Goal: Find specific page/section: Find specific page/section

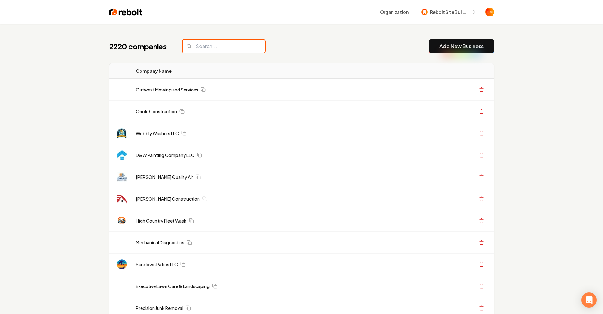
click at [212, 45] on input "search" at bounding box center [224, 46] width 82 height 13
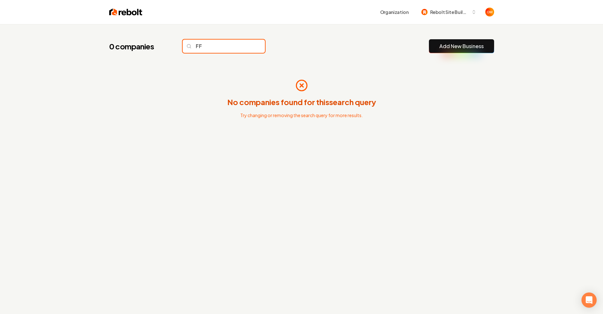
type input "F"
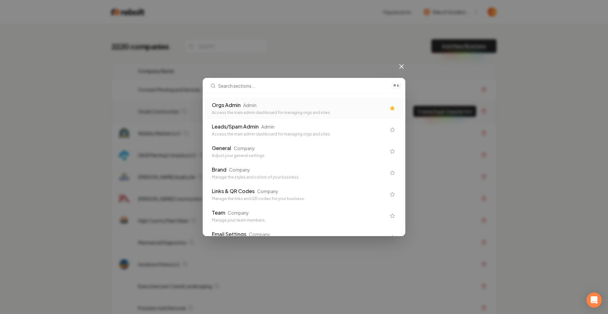
click at [268, 101] on div "Orgs Admin Admin Access the main admin dashboard for managing orgs and sites" at bounding box center [304, 109] width 200 height 22
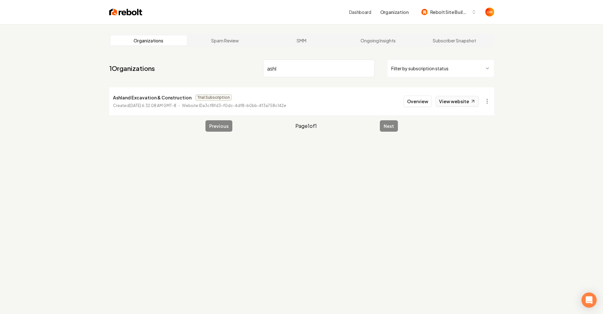
type input "ashl"
click at [460, 101] on link "View website" at bounding box center [457, 101] width 43 height 11
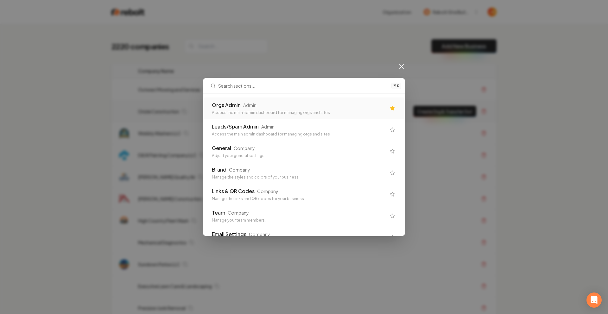
click at [284, 103] on div "Orgs Admin Admin" at bounding box center [299, 105] width 174 height 8
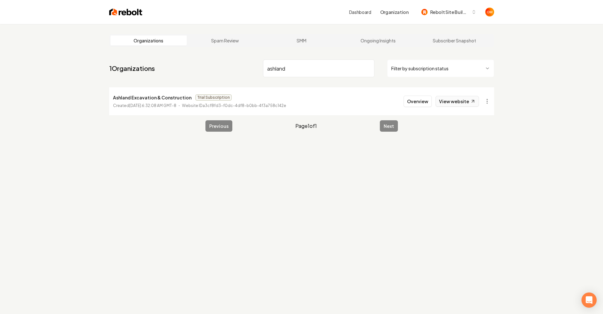
type input "ashland"
click at [472, 103] on icon at bounding box center [472, 101] width 5 height 5
click at [452, 105] on link "View website" at bounding box center [457, 101] width 43 height 11
click at [122, 14] on img at bounding box center [125, 12] width 33 height 9
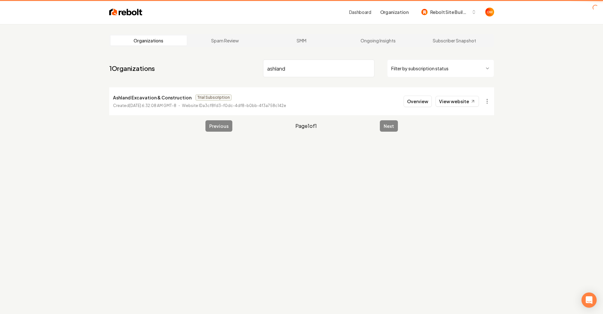
click at [124, 9] on img at bounding box center [125, 12] width 33 height 9
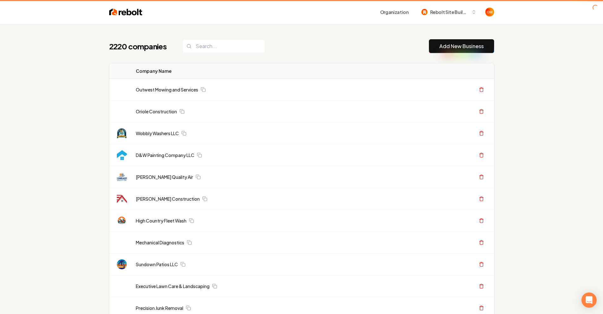
click at [119, 10] on img at bounding box center [125, 12] width 33 height 9
click at [113, 14] on img at bounding box center [125, 12] width 33 height 9
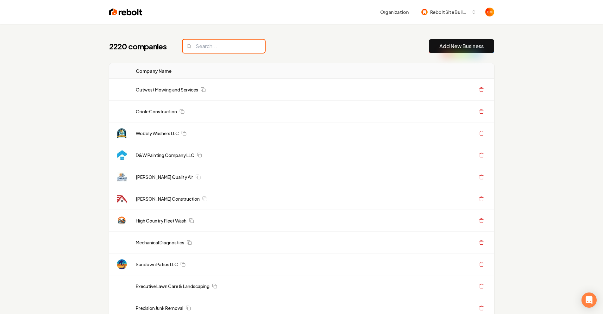
click at [202, 44] on input "search" at bounding box center [224, 46] width 82 height 13
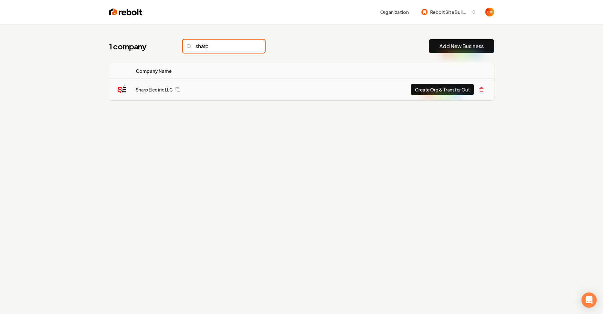
type input "sharp"
click at [146, 95] on td "Sharp Electric LLC" at bounding box center [200, 90] width 138 height 22
click at [148, 91] on link "Sharp Electric LLC" at bounding box center [154, 89] width 37 height 6
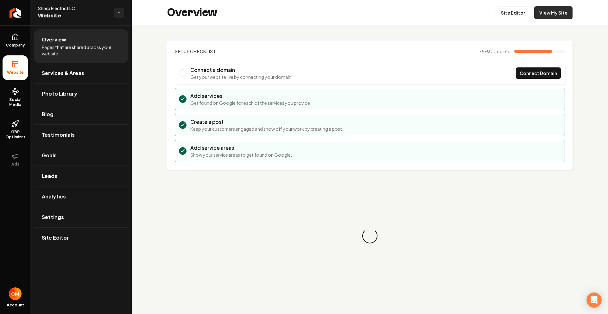
click at [554, 14] on link "View My Site" at bounding box center [553, 12] width 38 height 13
